Goal: Task Accomplishment & Management: Use online tool/utility

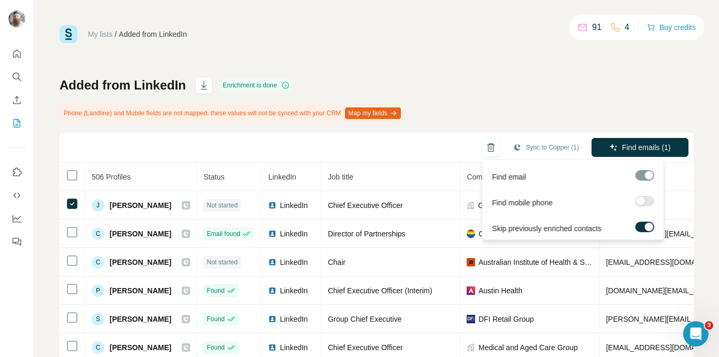
click at [609, 148] on icon "button" at bounding box center [613, 147] width 8 height 8
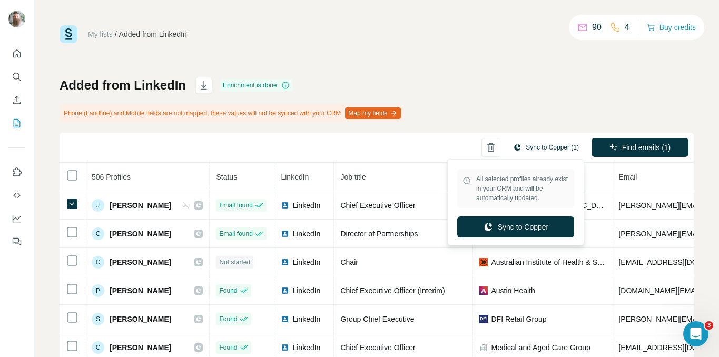
click at [550, 152] on button "Sync to Copper (1)" at bounding box center [546, 148] width 81 height 16
click at [519, 230] on button "Sync to Copper" at bounding box center [515, 226] width 117 height 21
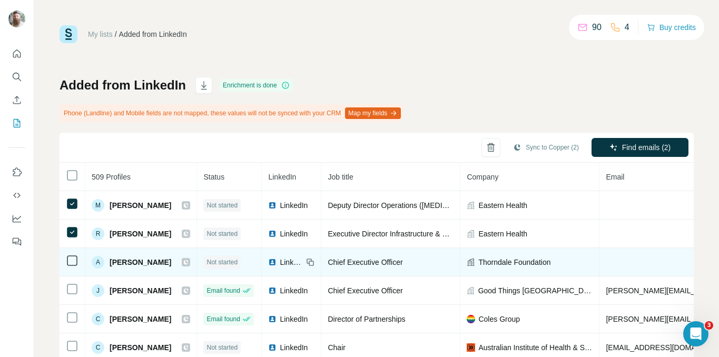
click at [68, 251] on td at bounding box center [73, 262] width 26 height 28
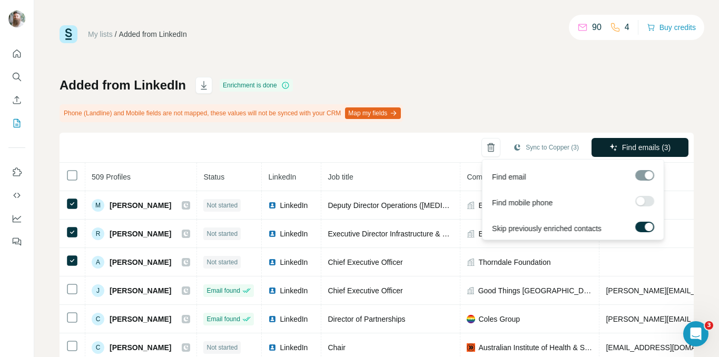
click at [632, 150] on span "Find emails (3)" at bounding box center [646, 147] width 49 height 11
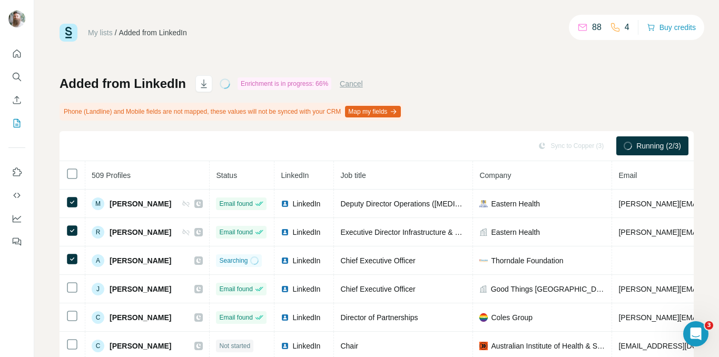
scroll to position [2, 0]
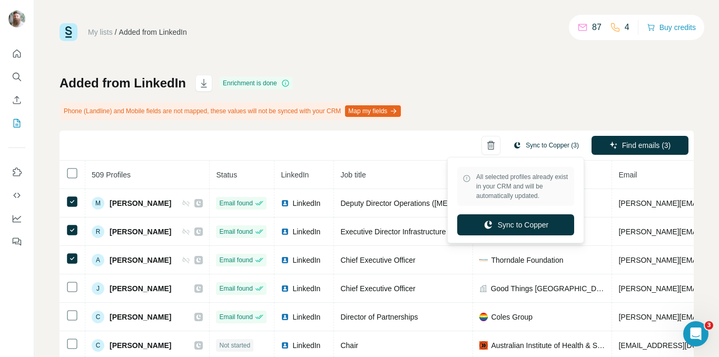
click at [524, 143] on button "Sync to Copper (3)" at bounding box center [546, 145] width 81 height 16
click at [510, 226] on button "Sync to Copper" at bounding box center [515, 224] width 117 height 21
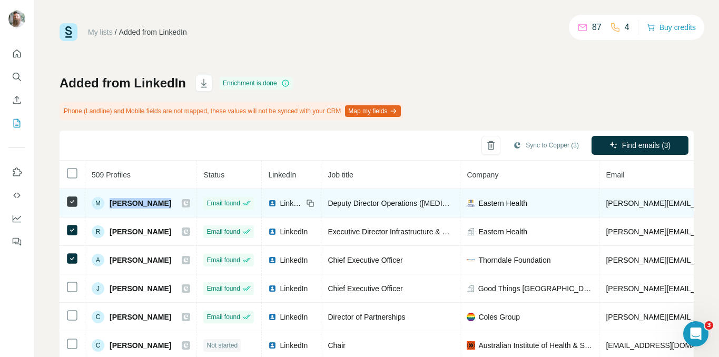
drag, startPoint x: 199, startPoint y: 207, endPoint x: 111, endPoint y: 202, distance: 88.1
click at [111, 202] on div "M Michele Goding" at bounding box center [141, 203] width 98 height 13
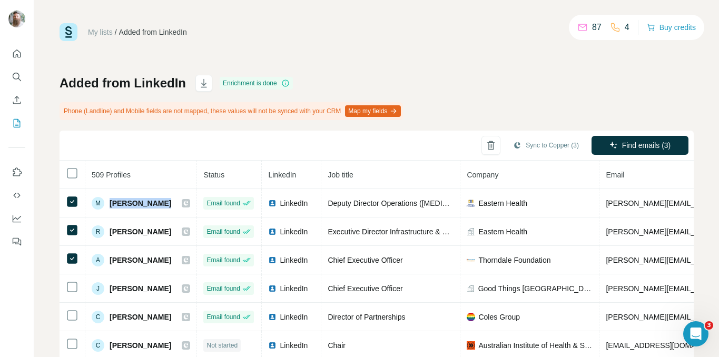
copy div "Michele Goding"
